Goal: Information Seeking & Learning: Understand process/instructions

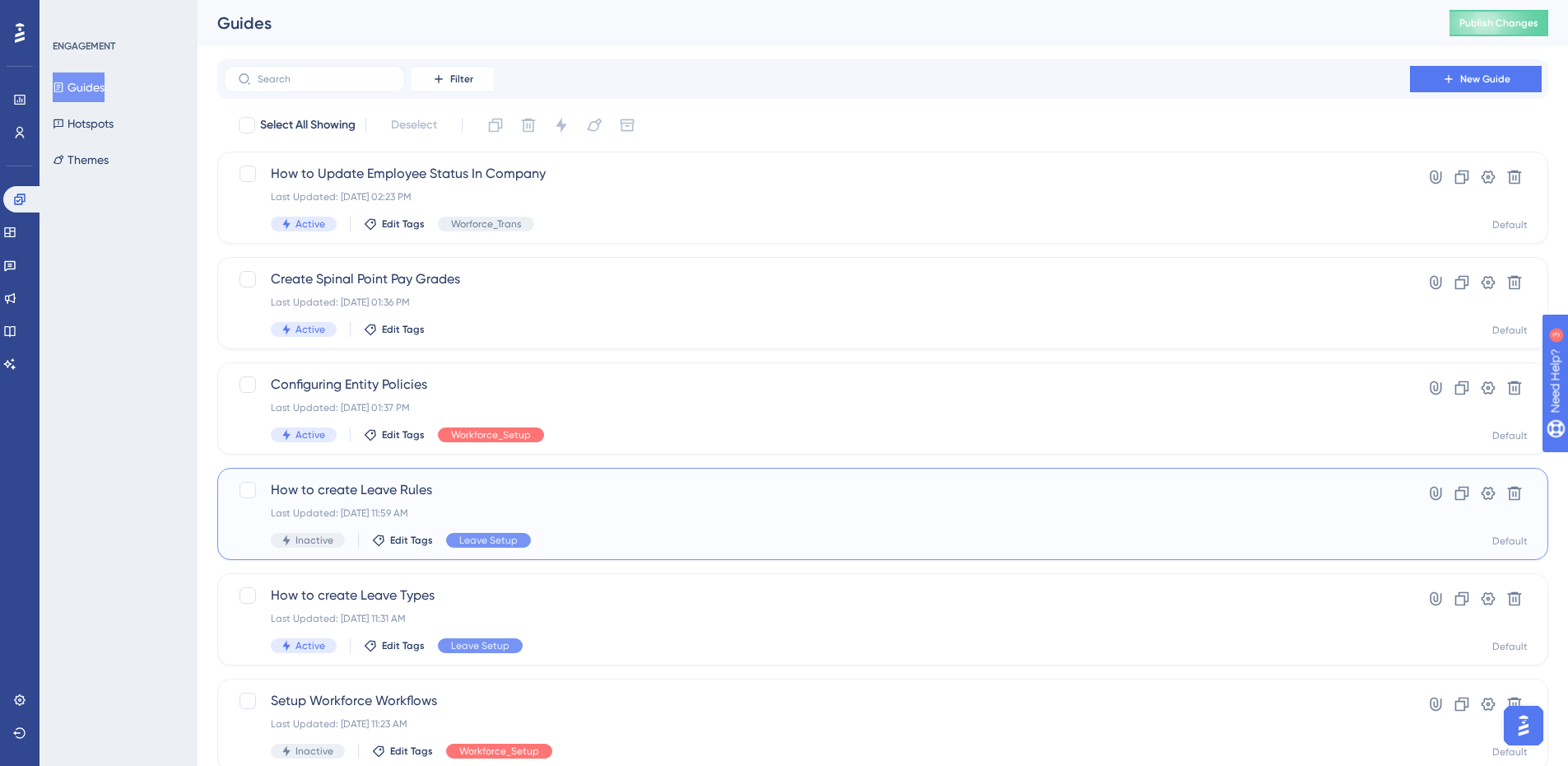
click at [385, 495] on span "How to create Leave Rules" at bounding box center [817, 489] width 1092 height 20
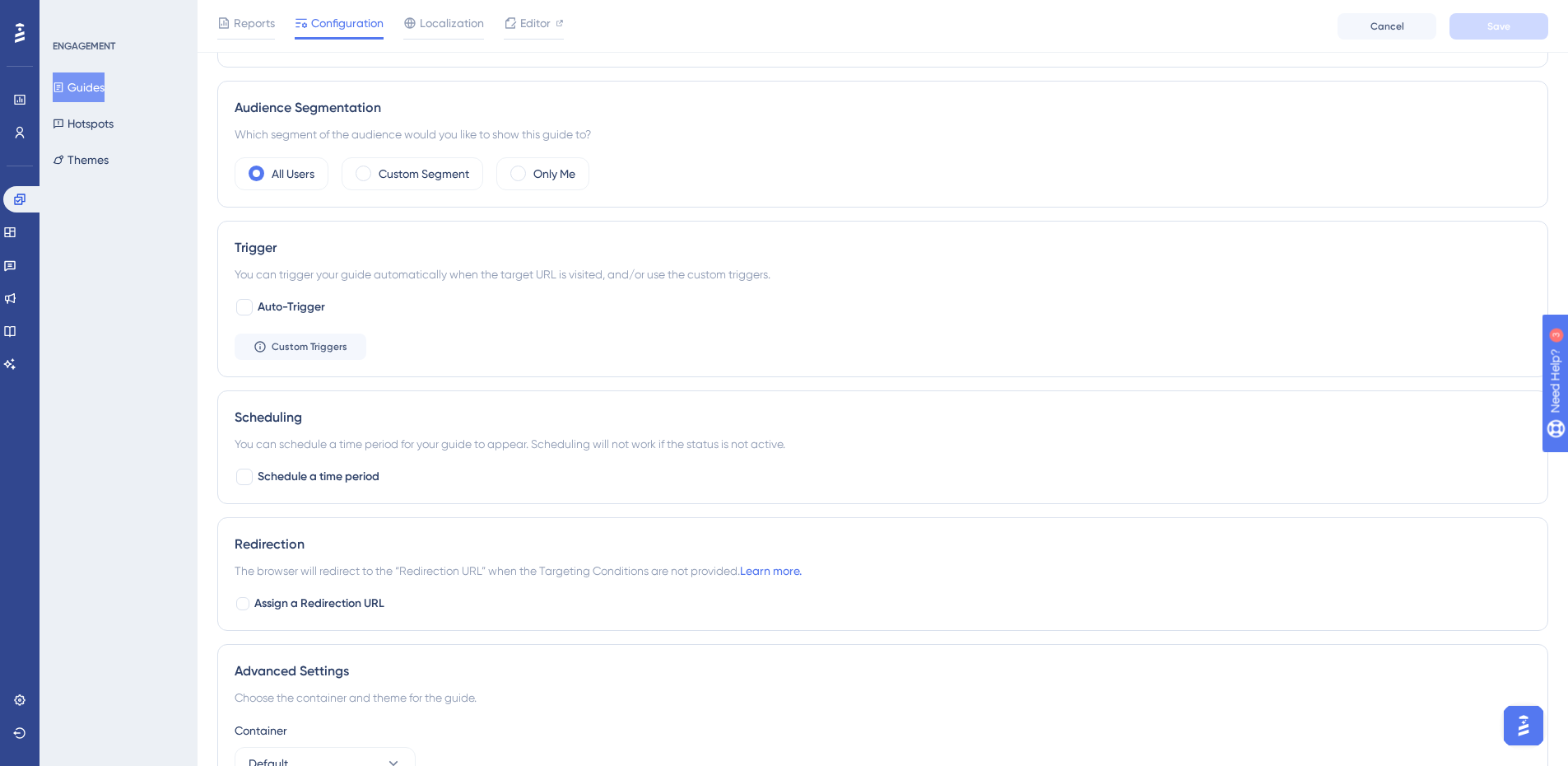
scroll to position [731, 0]
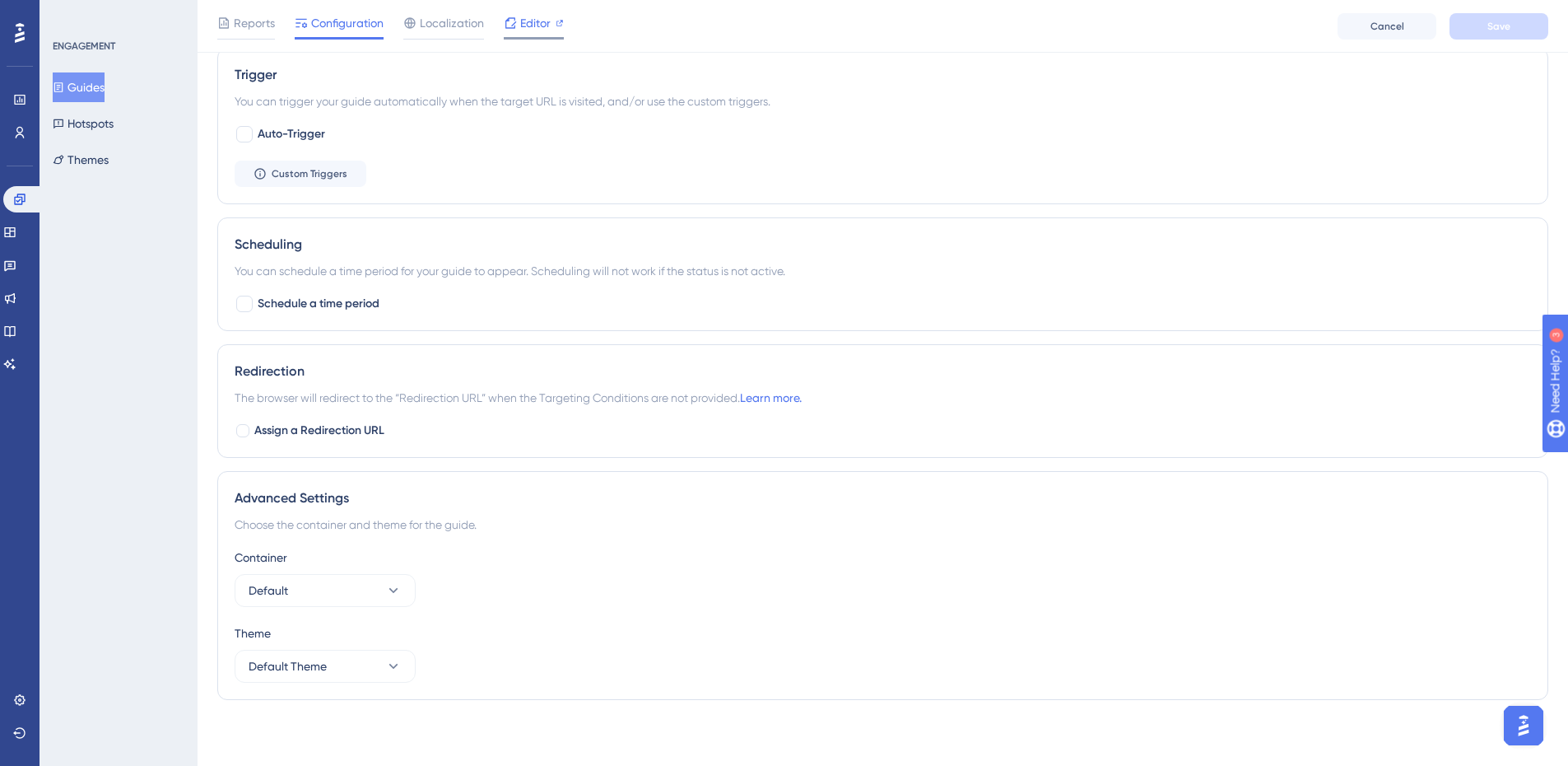
click at [535, 28] on span "Editor" at bounding box center [535, 22] width 30 height 20
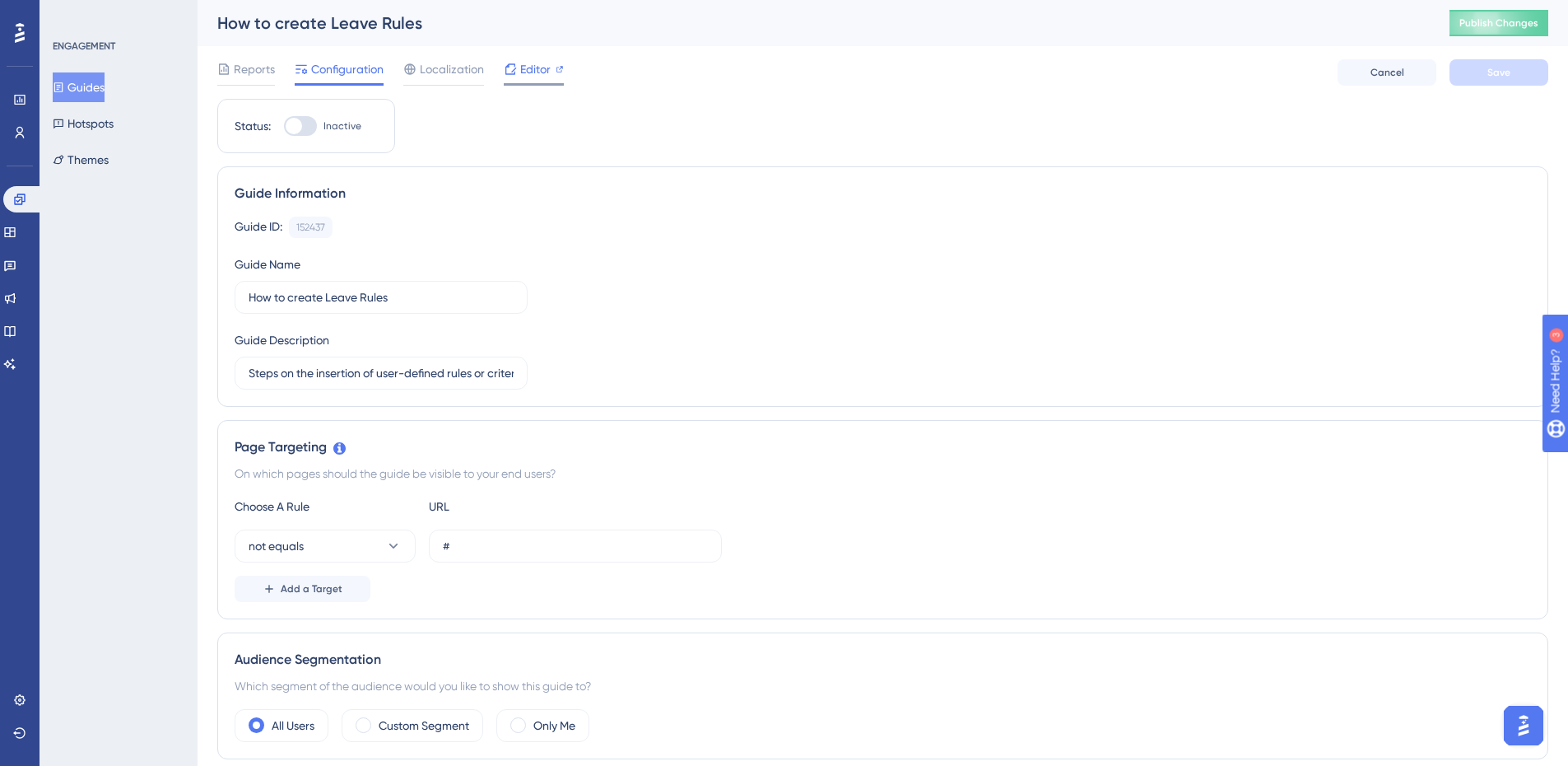
click at [556, 70] on icon at bounding box center [560, 69] width 8 height 8
